Goal: Find specific page/section: Find specific page/section

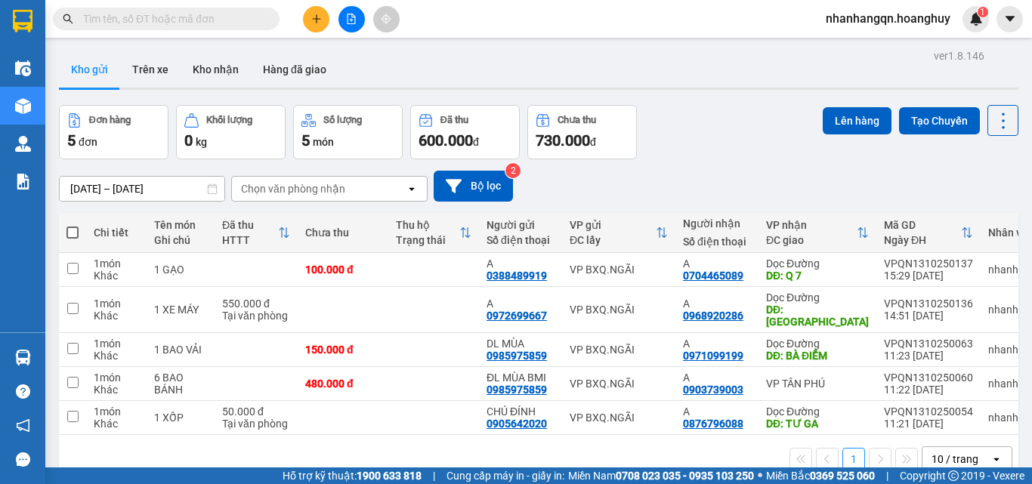
click at [130, 16] on input "text" at bounding box center [172, 19] width 178 height 17
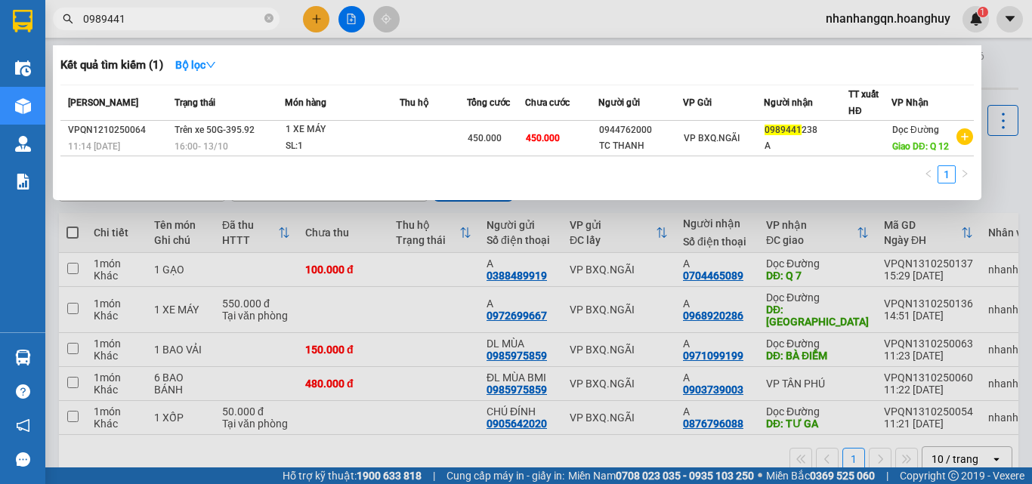
type input "0989441"
